Goal: Book appointment/travel/reservation

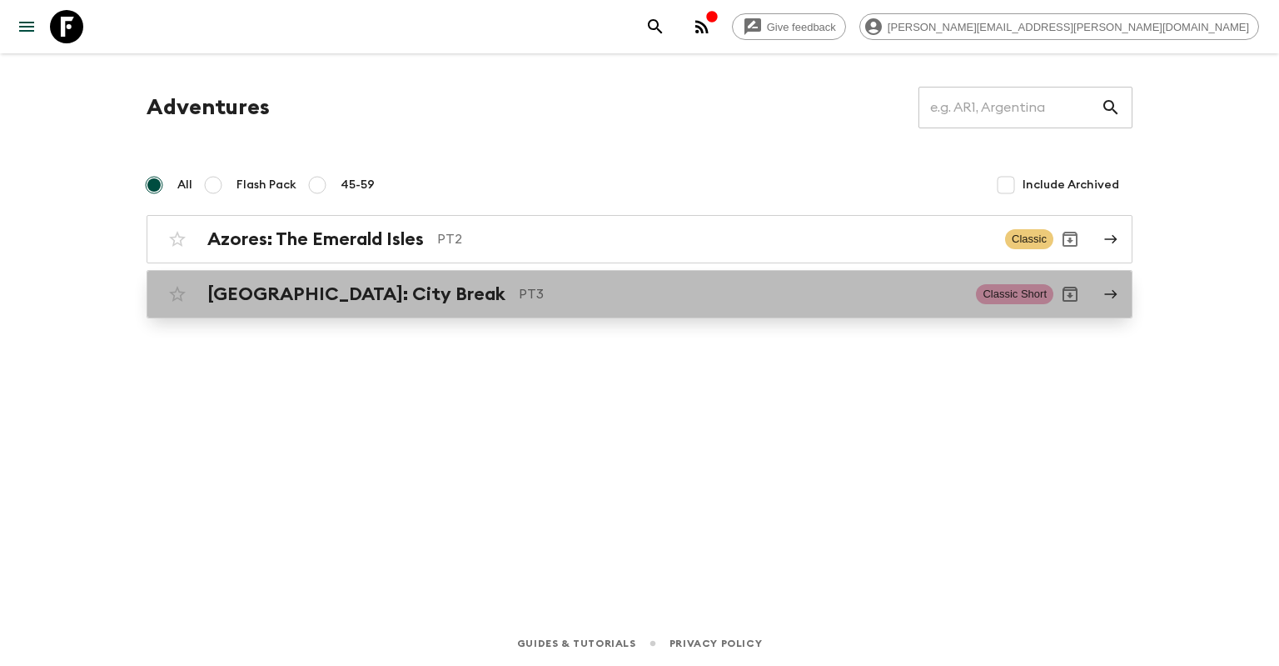
click at [295, 297] on h2 "[GEOGRAPHIC_DATA]: City Break" at bounding box center [356, 294] width 298 height 22
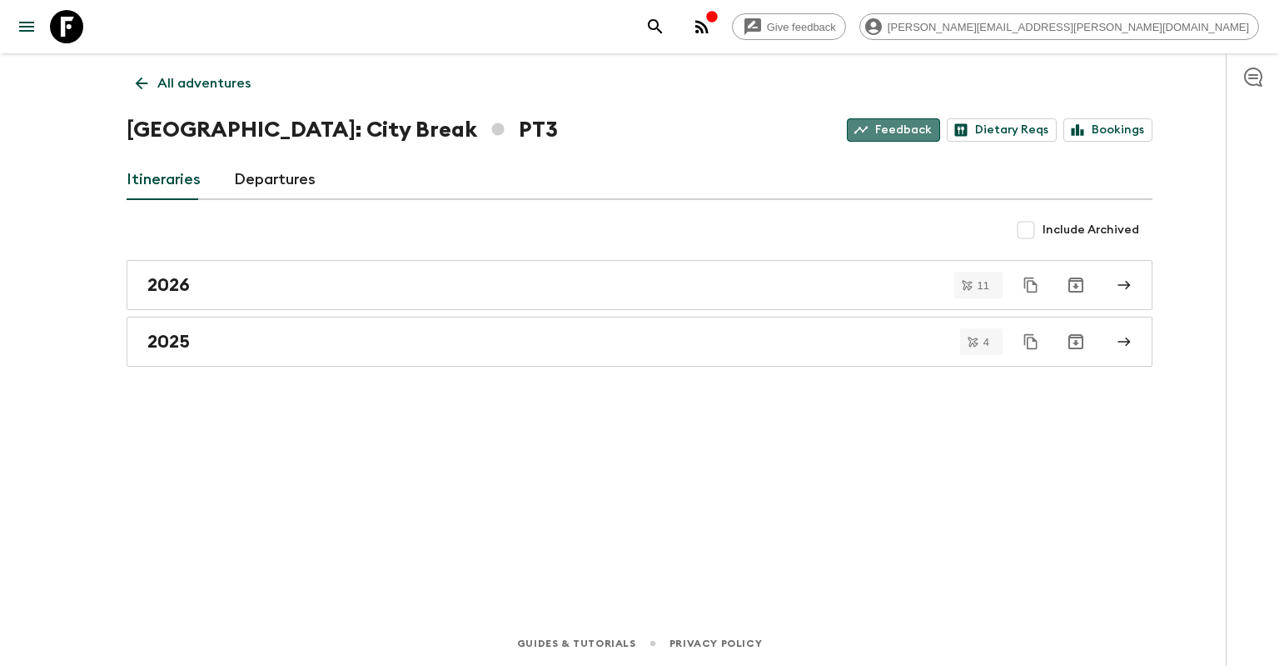
click at [929, 129] on link "Feedback" at bounding box center [893, 129] width 93 height 23
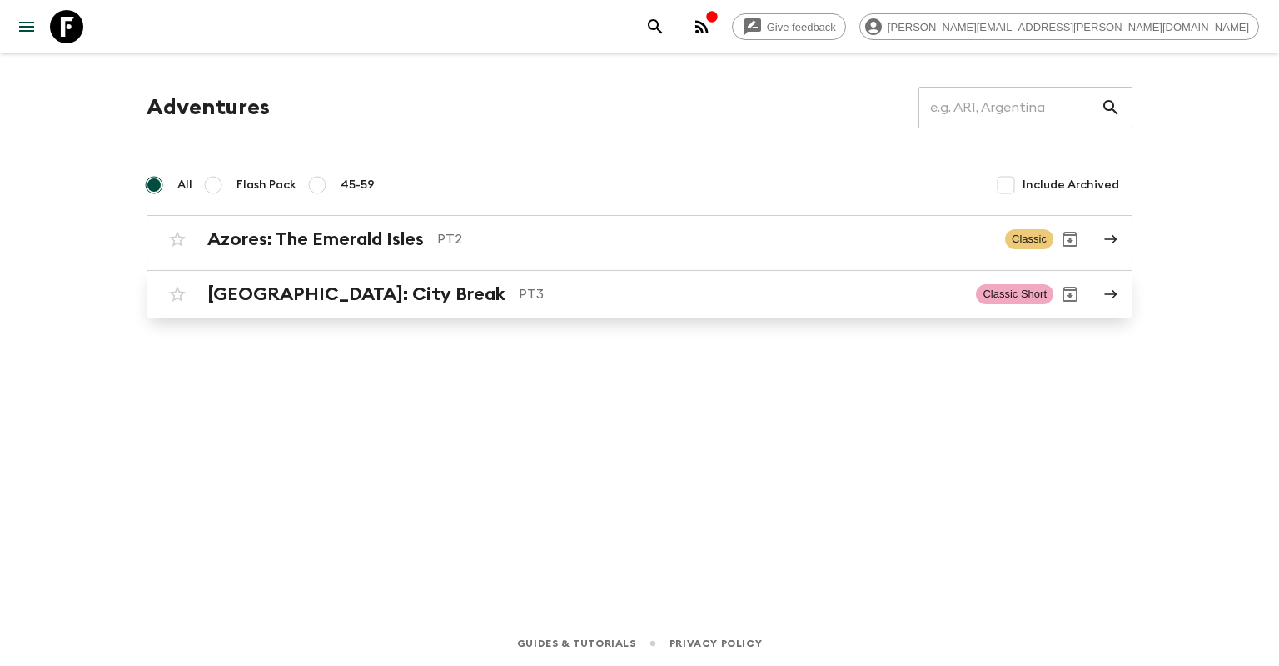
click at [493, 313] on link "[GEOGRAPHIC_DATA]: City Break PT3 Classic Short" at bounding box center [640, 294] width 986 height 48
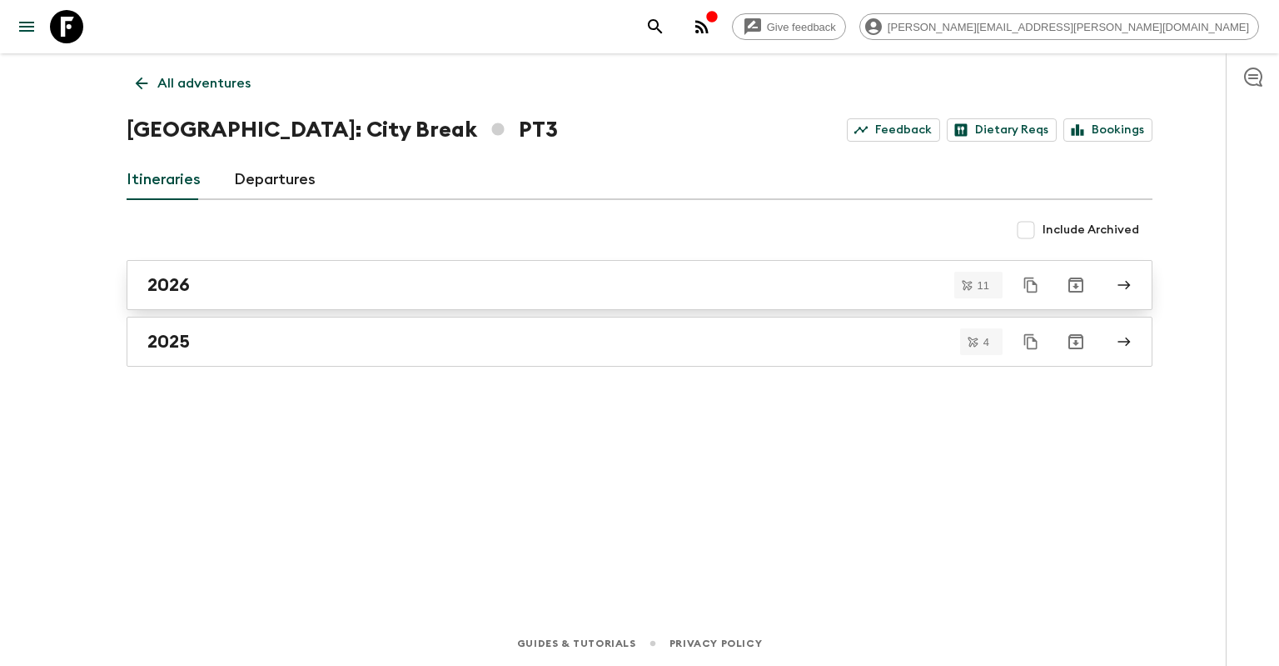
click at [256, 292] on div "2026" at bounding box center [623, 285] width 953 height 22
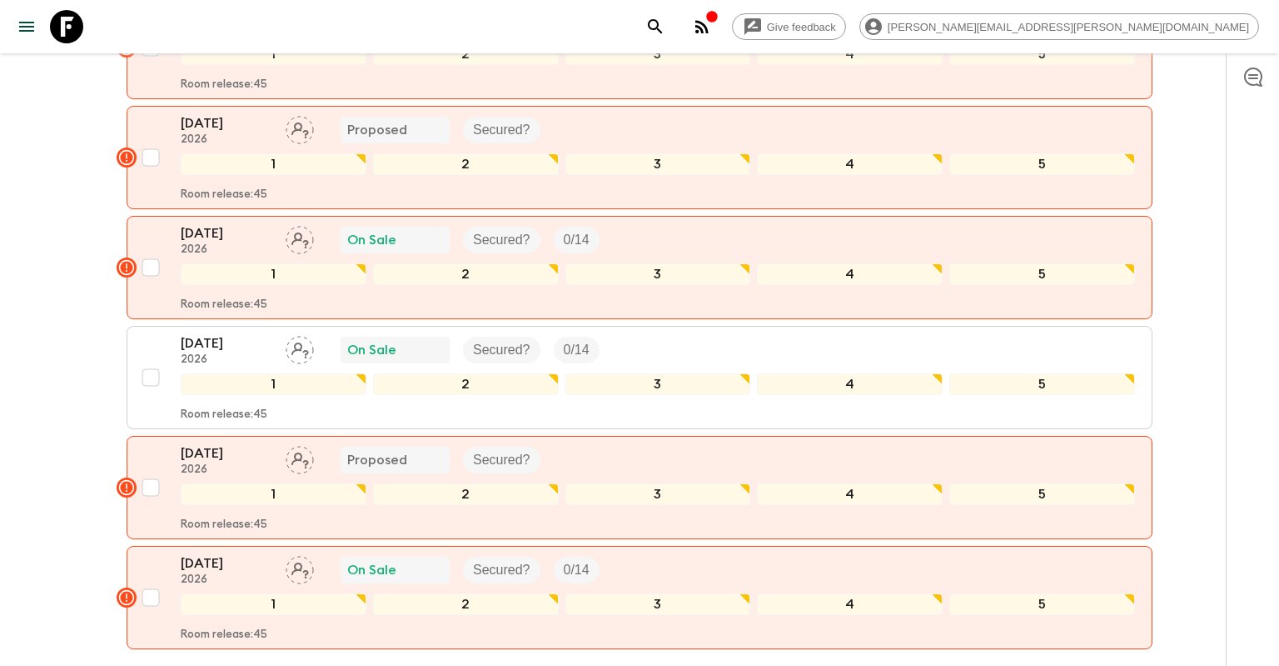
scroll to position [1006, 0]
